Goal: Check status

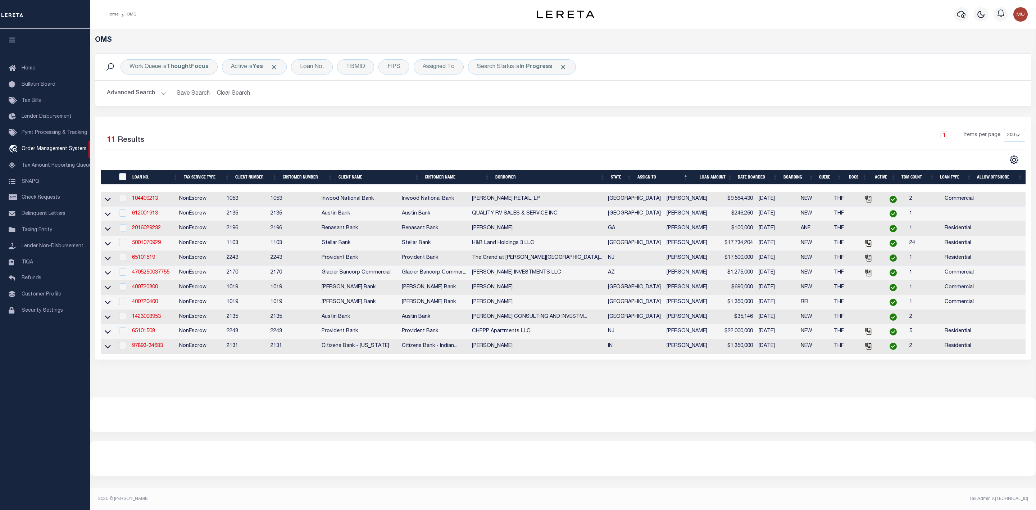
select select "200"
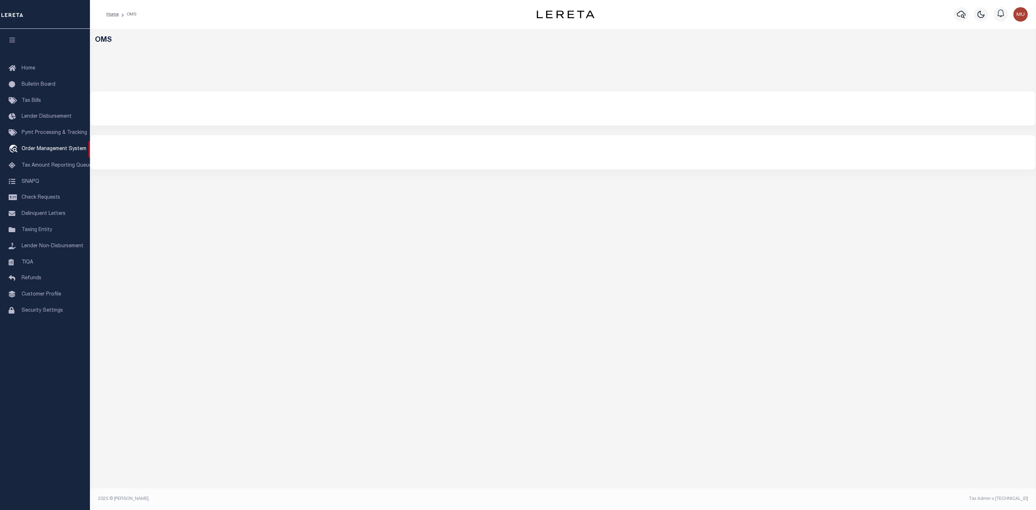
select select "200"
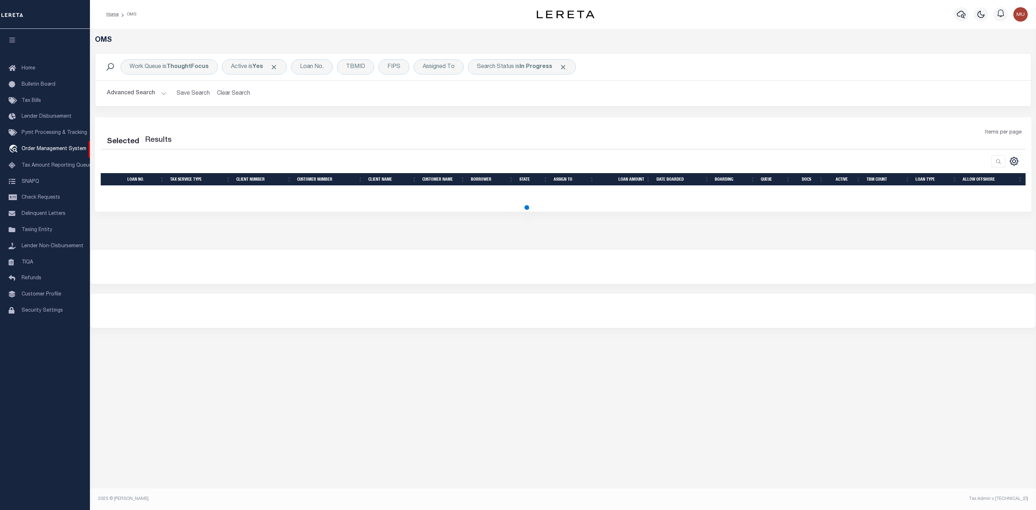
select select "200"
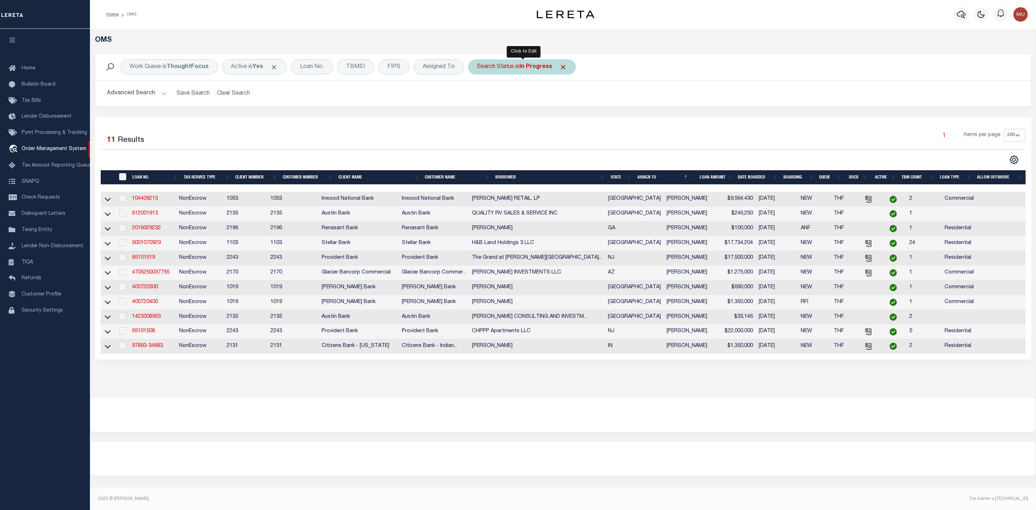
click at [518, 64] on div "Search Status is In Progress" at bounding box center [522, 66] width 108 height 15
click at [505, 104] on select "Automated Search Bad Parcel Complete Duplicate Parcel High Dollar Reporting In …" at bounding box center [530, 102] width 106 height 14
select select "RD"
click at [479, 96] on select "Automated Search Bad Parcel Complete Duplicate Parcel High Dollar Reporting In …" at bounding box center [530, 102] width 106 height 14
click at [570, 118] on input "Apply" at bounding box center [572, 118] width 21 height 12
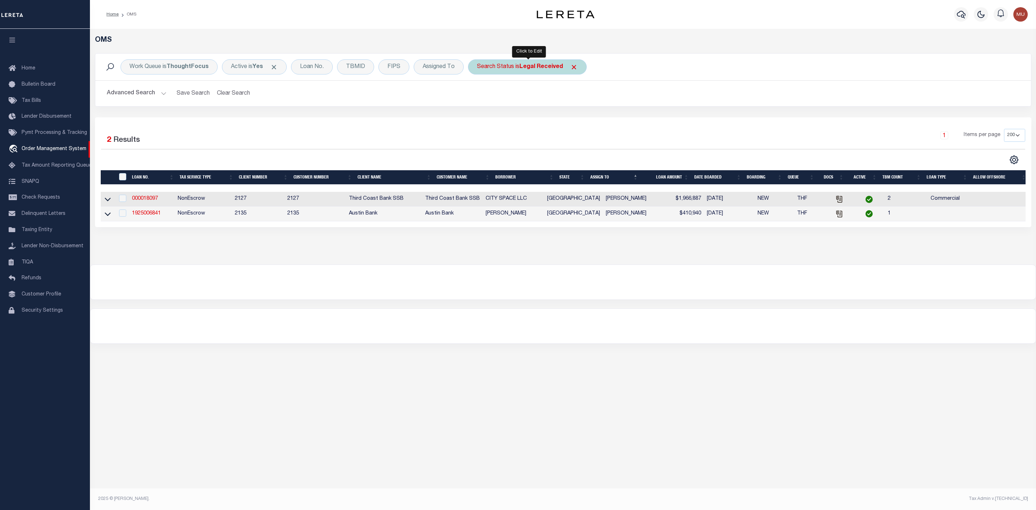
click at [529, 73] on div "Search Status is Legal Received" at bounding box center [527, 66] width 119 height 15
click at [512, 103] on select "Automated Search Bad Parcel Complete Duplicate Parcel High Dollar Reporting In …" at bounding box center [530, 102] width 106 height 14
select select "IP"
click at [479, 96] on select "Automated Search Bad Parcel Complete Duplicate Parcel High Dollar Reporting In …" at bounding box center [530, 102] width 106 height 14
click at [572, 124] on input "Apply" at bounding box center [572, 118] width 21 height 12
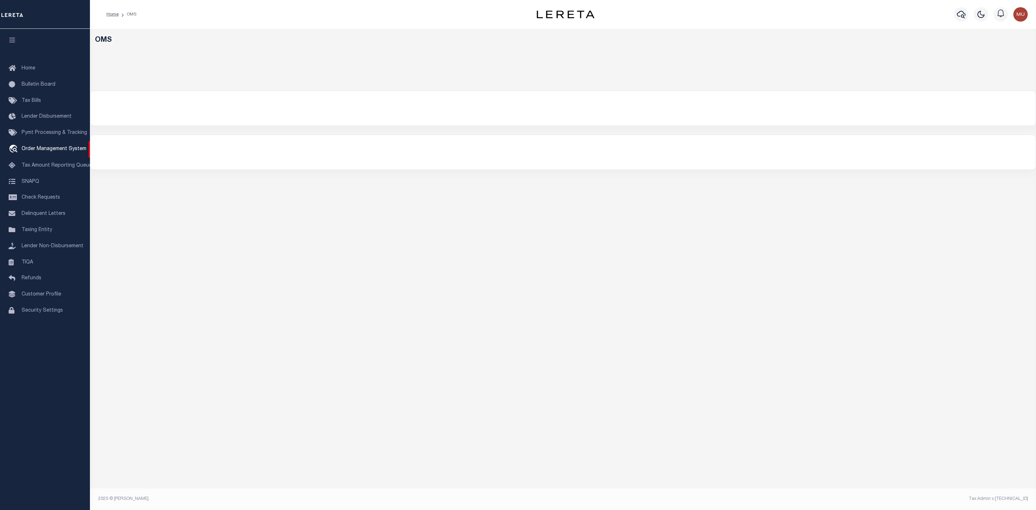
select select "200"
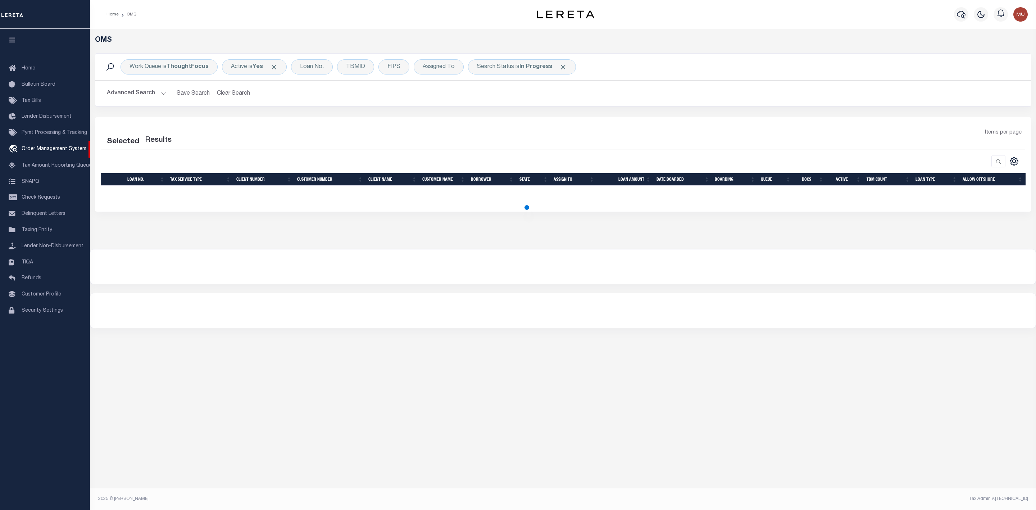
select select "200"
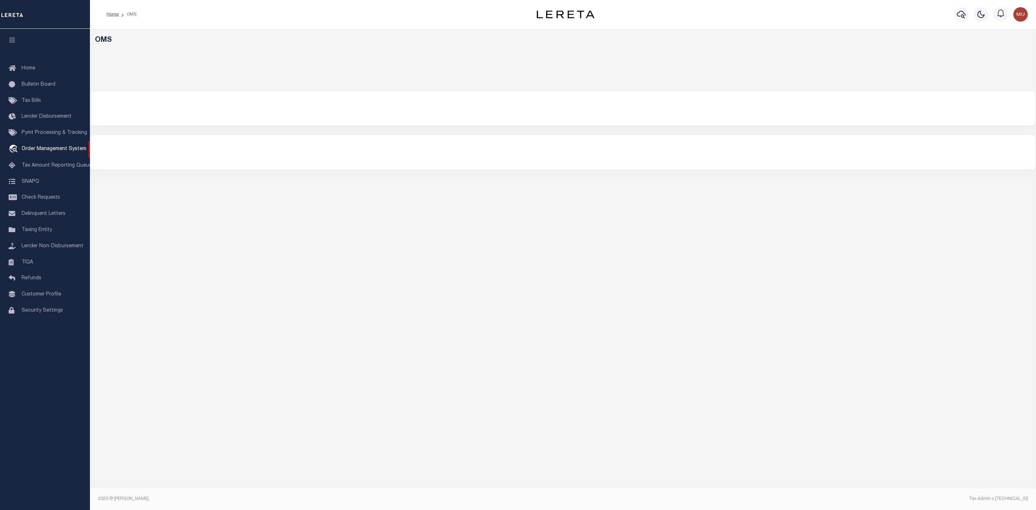
select select "200"
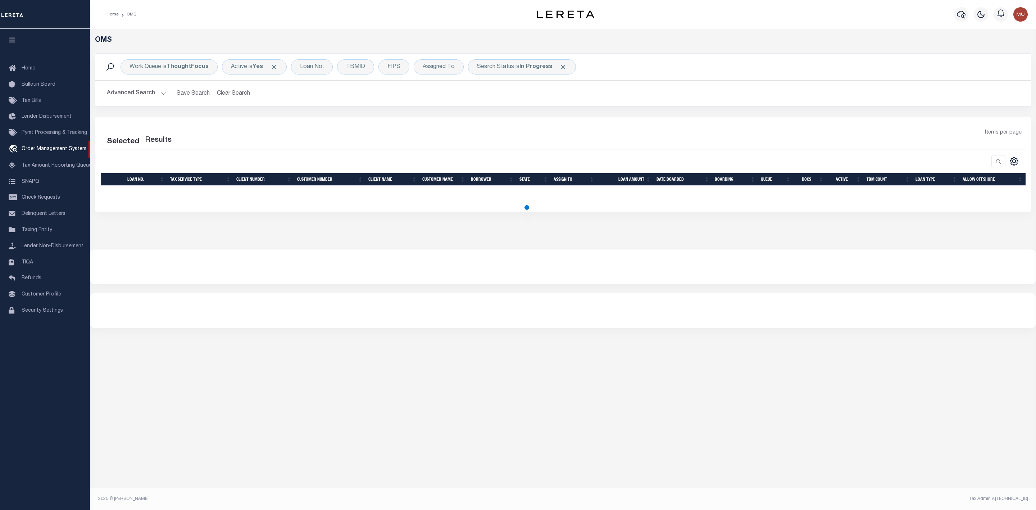
select select "200"
